Goal: Contribute content

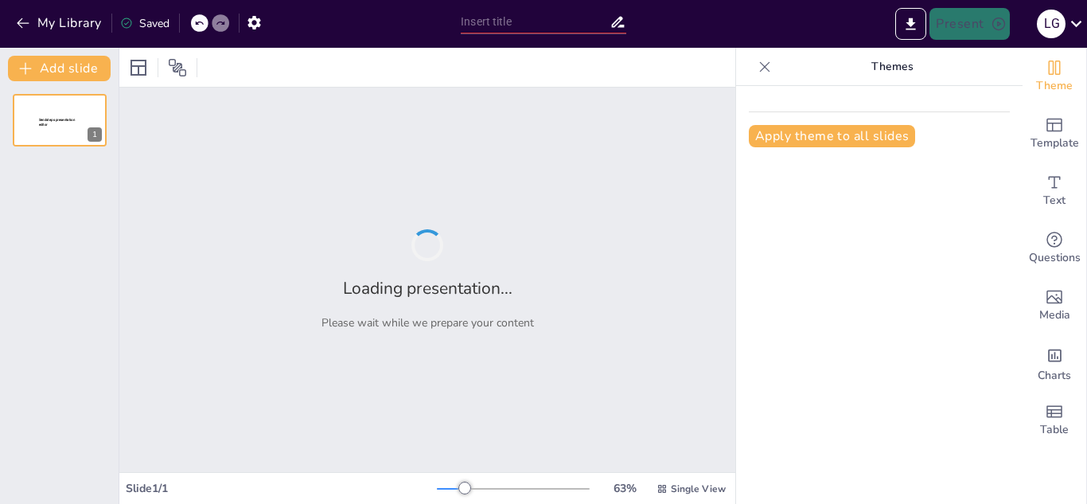
type input "Entrevista a [PERSON_NAME]: Innovación y Desarrollo en Caja Cusco"
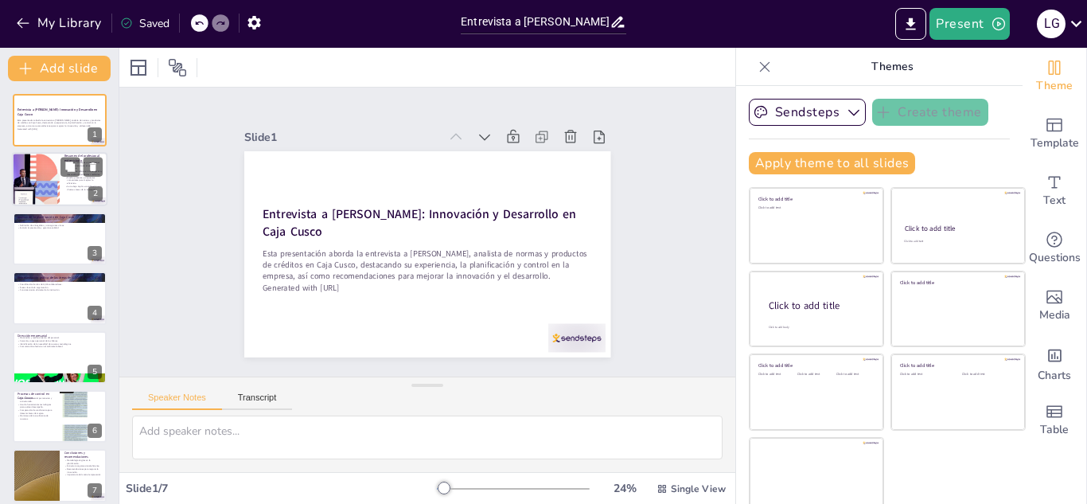
click at [97, 184] on p "Diseña procesos y propuestas comerciales para mejorar la eficiencia." at bounding box center [83, 180] width 38 height 9
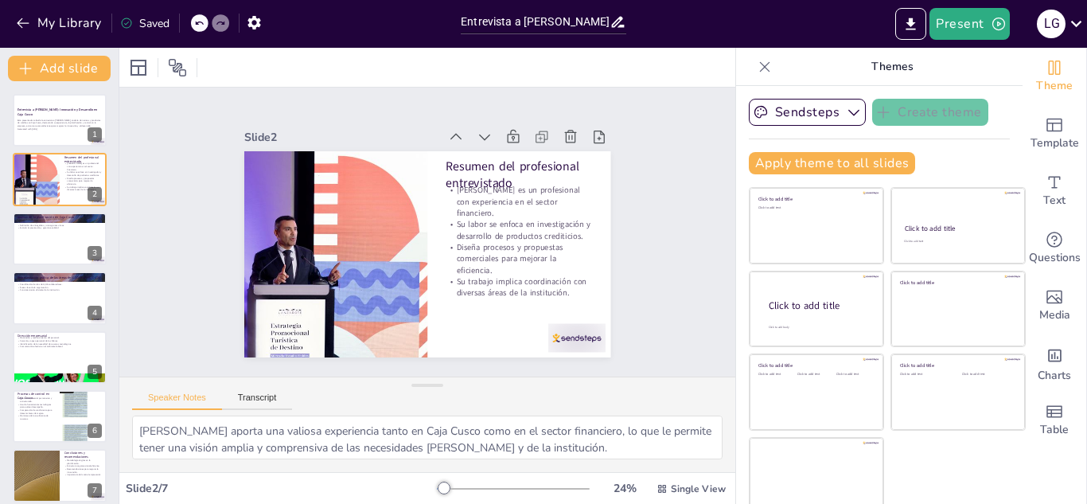
click at [60, 268] on div "Entrevista a [PERSON_NAME]: Innovación y Desarrollo en Caja Cusco Esta presenta…" at bounding box center [59, 298] width 119 height 408
click at [76, 352] on button at bounding box center [69, 344] width 19 height 19
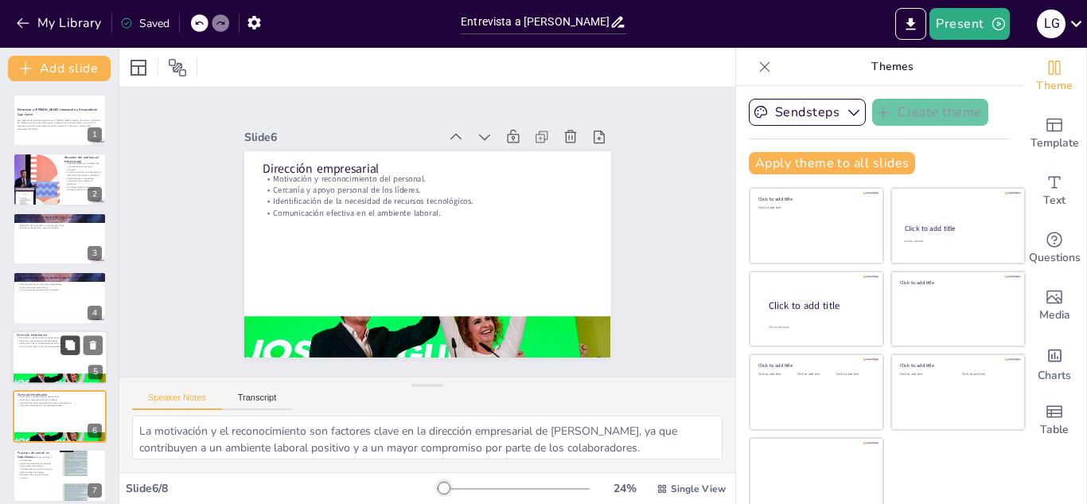
scroll to position [70, 0]
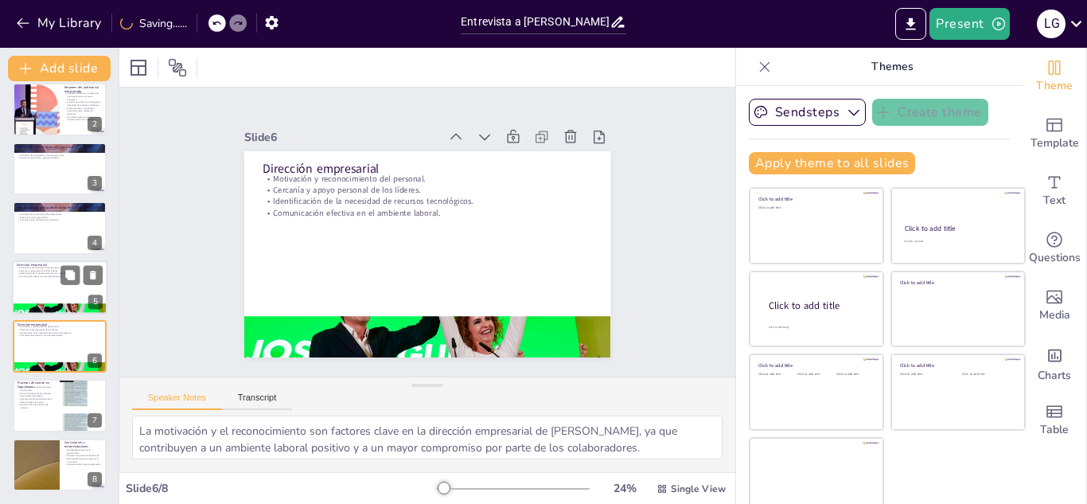
click at [50, 272] on p "Identificación de la necesidad de recursos tecnológicos." at bounding box center [60, 272] width 86 height 3
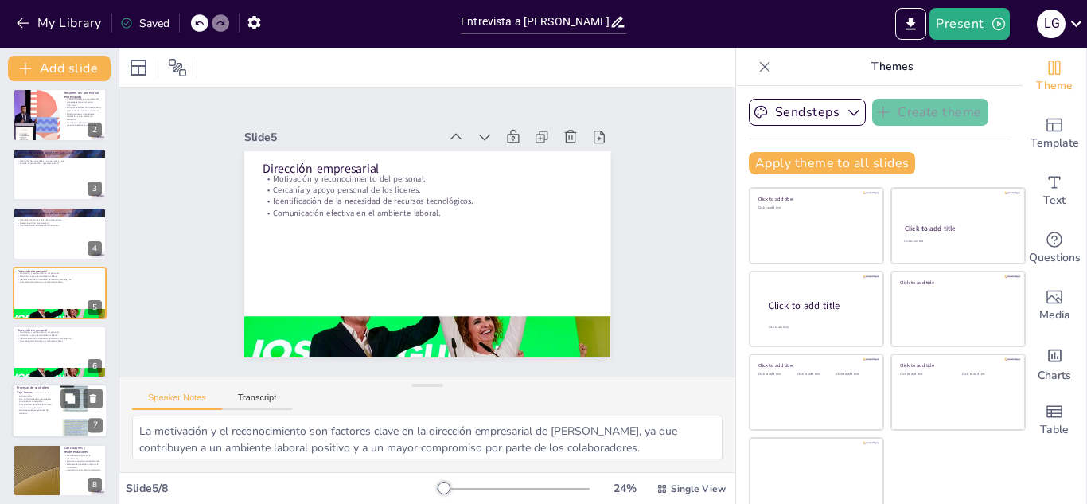
click at [43, 388] on p "Procesos de control en Caja Cusco" at bounding box center [36, 390] width 38 height 9
type textarea "La implementación de un control empresarial permanente es esencial para asegura…"
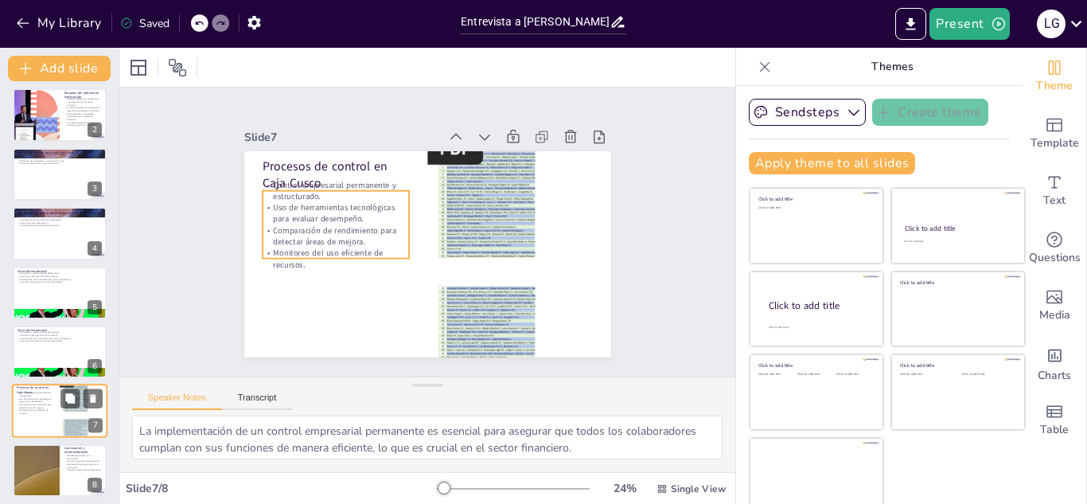
scroll to position [70, 0]
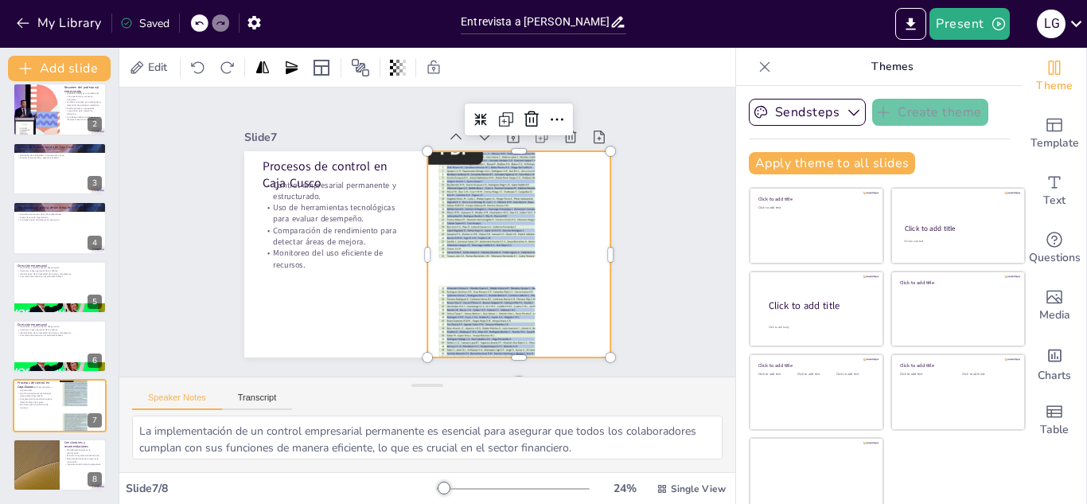
click at [458, 239] on div at bounding box center [424, 327] width 276 height 230
drag, startPoint x: 458, startPoint y: 239, endPoint x: 428, endPoint y: 253, distance: 33.5
click at [672, 121] on div "Slide 1 Entrevista a [PERSON_NAME]: Innovación y Desarrollo en Caja Cusco Esta …" at bounding box center [427, 232] width 678 height 558
